Goal: Information Seeking & Learning: Get advice/opinions

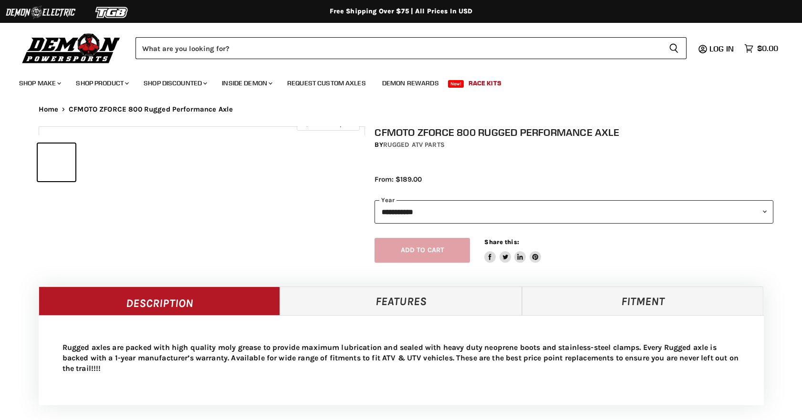
select select "******"
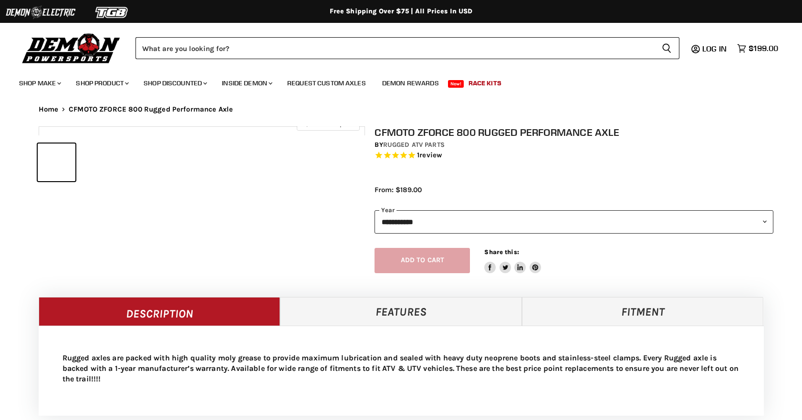
select select "******"
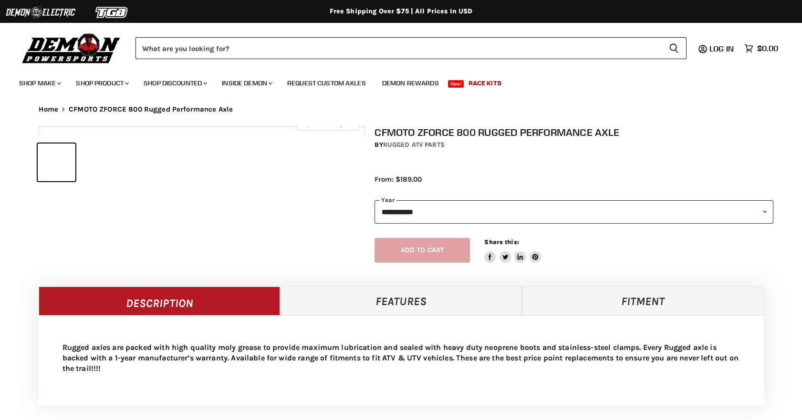
select select "******"
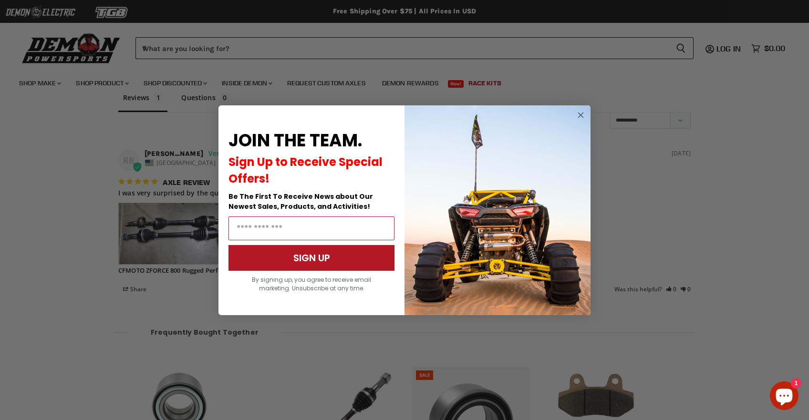
scroll to position [775, 0]
